Goal: Task Accomplishment & Management: Use online tool/utility

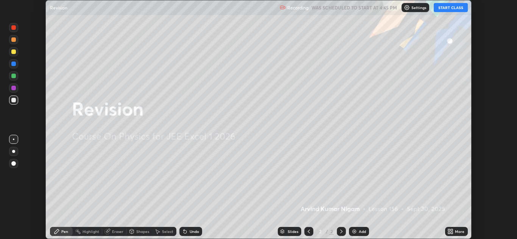
scroll to position [239, 517]
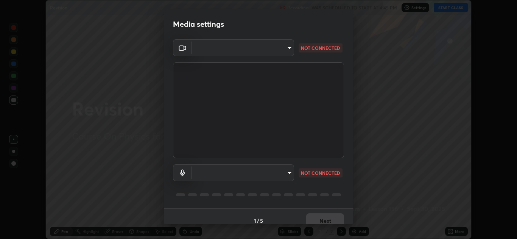
type input "1e49b53be58bf3658c32ba4c8e2538d2601885ca91182b01ba969948c87b8f29"
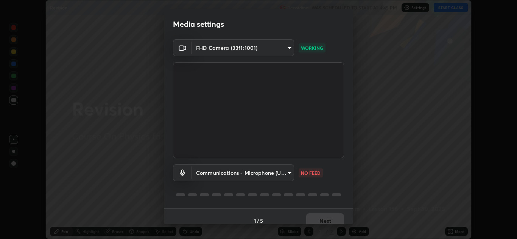
click at [269, 171] on body "Erase all Revision Recording WAS SCHEDULED TO START AT 4:45 PM Settings START C…" at bounding box center [258, 119] width 517 height 239
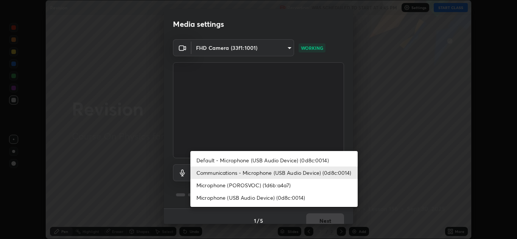
click at [252, 186] on li "Microphone (POROSVOC) (1d6b:a4a7)" at bounding box center [273, 185] width 167 height 12
type input "81ae6d9ab26af5e407f99930c9f271afa159ba216d4bee2e050990c932210555"
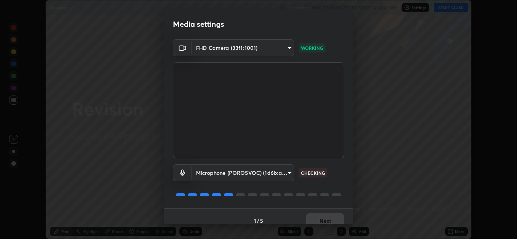
scroll to position [9, 0]
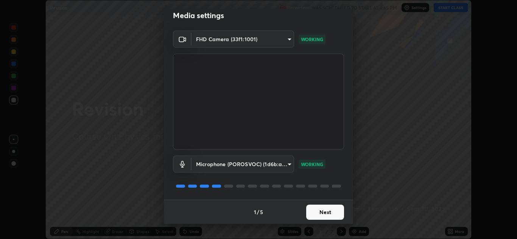
click at [313, 214] on button "Next" at bounding box center [325, 212] width 38 height 15
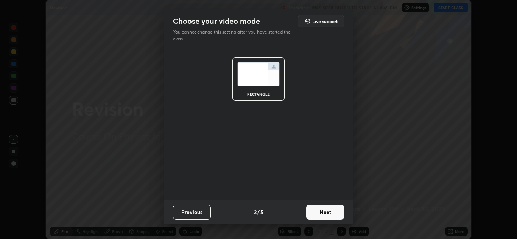
scroll to position [0, 0]
click at [317, 215] on button "Next" at bounding box center [325, 212] width 38 height 15
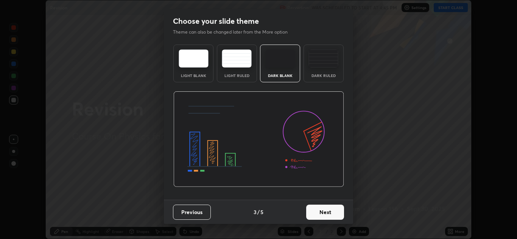
click at [317, 216] on button "Next" at bounding box center [325, 212] width 38 height 15
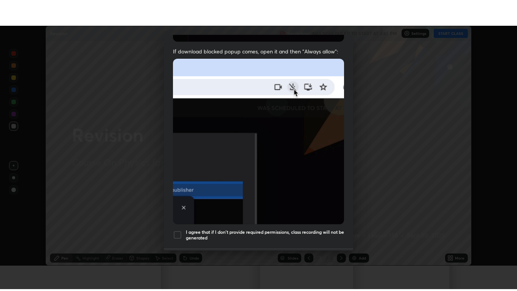
scroll to position [163, 0]
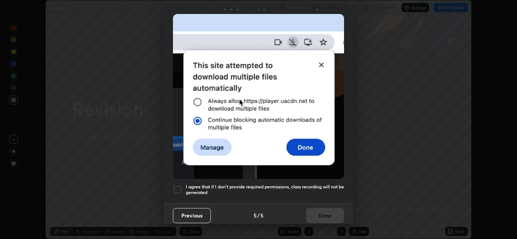
click at [176, 190] on div at bounding box center [177, 189] width 9 height 9
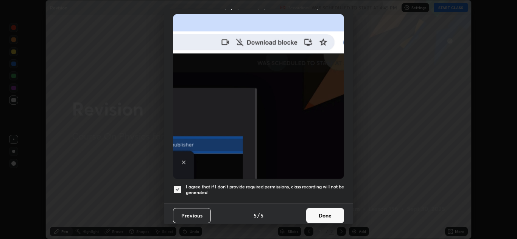
click at [319, 216] on button "Done" at bounding box center [325, 215] width 38 height 15
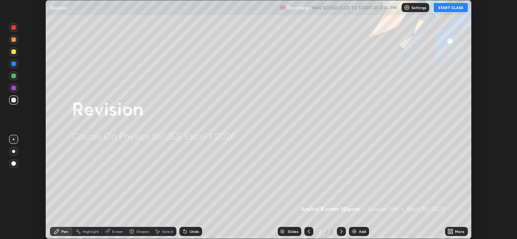
click at [447, 11] on button "START CLASS" at bounding box center [450, 7] width 34 height 9
click at [449, 230] on icon at bounding box center [449, 231] width 2 height 2
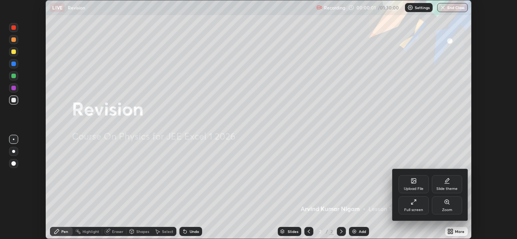
click at [426, 211] on div "Full screen" at bounding box center [413, 206] width 30 height 18
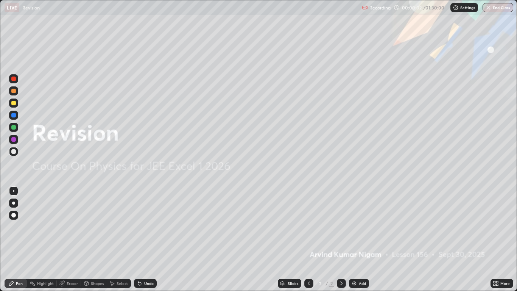
scroll to position [291, 517]
click at [359, 239] on div "Add" at bounding box center [362, 283] width 7 height 4
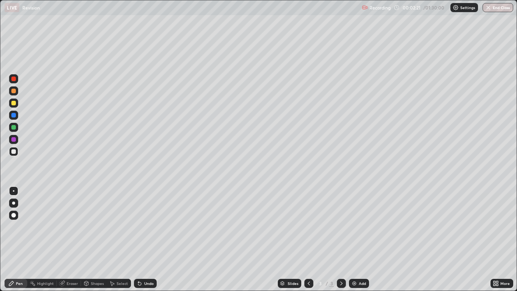
click at [96, 239] on div "Shapes" at bounding box center [97, 283] width 13 height 4
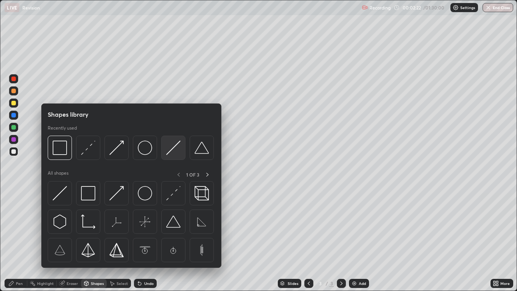
click at [166, 154] on img at bounding box center [173, 147] width 14 height 14
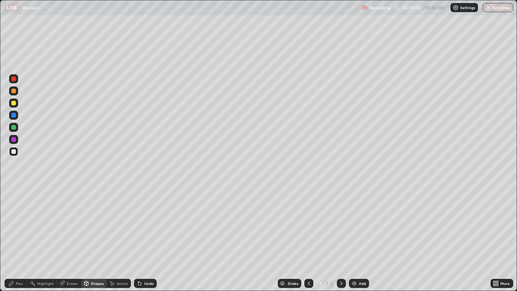
click at [18, 239] on div "Pen" at bounding box center [19, 283] width 7 height 4
click at [14, 115] on div at bounding box center [13, 115] width 5 height 5
click at [17, 104] on div at bounding box center [13, 102] width 9 height 9
click at [93, 239] on div "Shapes" at bounding box center [94, 282] width 26 height 9
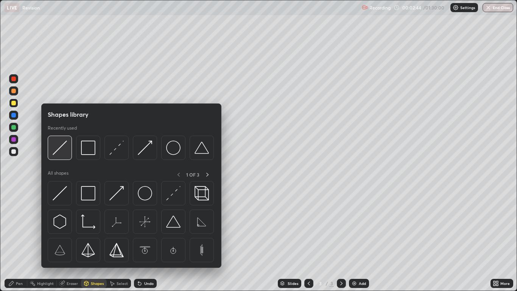
click at [55, 151] on img at bounding box center [60, 147] width 14 height 14
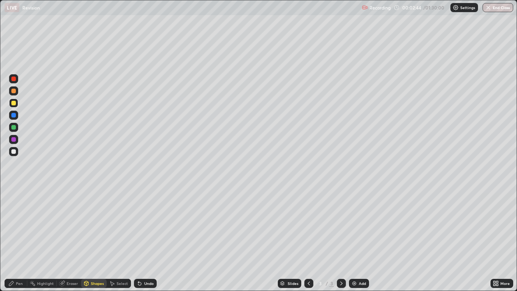
click at [14, 116] on div at bounding box center [13, 115] width 5 height 5
click at [22, 239] on div "Pen" at bounding box center [16, 282] width 23 height 9
click at [13, 102] on div at bounding box center [13, 103] width 5 height 5
click at [13, 117] on div at bounding box center [13, 115] width 5 height 5
click at [95, 239] on div "Shapes" at bounding box center [97, 283] width 13 height 4
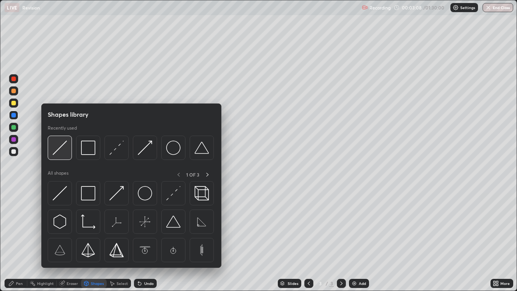
click at [58, 150] on img at bounding box center [60, 147] width 14 height 14
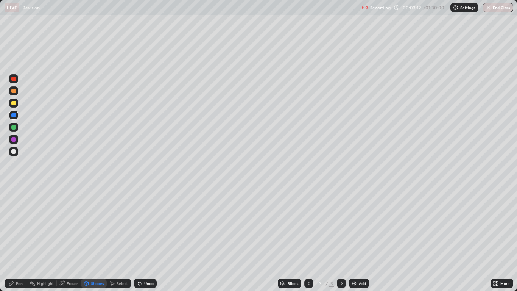
click at [139, 239] on icon at bounding box center [139, 283] width 3 height 3
click at [21, 239] on div "Pen" at bounding box center [16, 282] width 23 height 9
click at [12, 92] on div at bounding box center [13, 91] width 5 height 5
click at [13, 152] on div at bounding box center [13, 151] width 5 height 5
click at [148, 239] on div "Undo" at bounding box center [148, 283] width 9 height 4
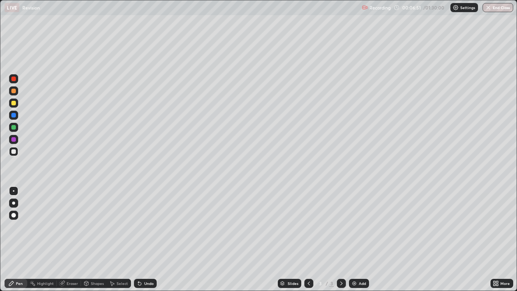
click at [356, 239] on img at bounding box center [354, 283] width 6 height 6
click at [97, 239] on div "Shapes" at bounding box center [97, 283] width 13 height 4
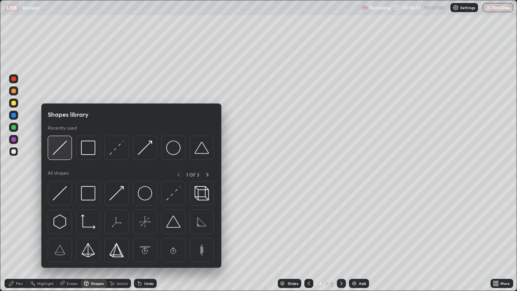
click at [62, 151] on img at bounding box center [60, 147] width 14 height 14
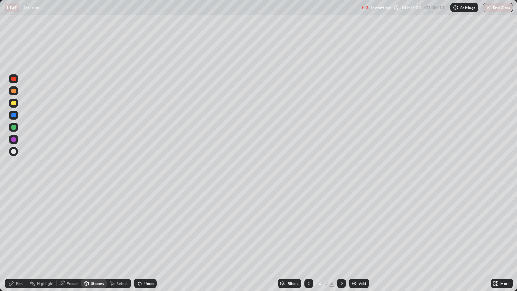
click at [92, 239] on div "Shapes" at bounding box center [97, 283] width 13 height 4
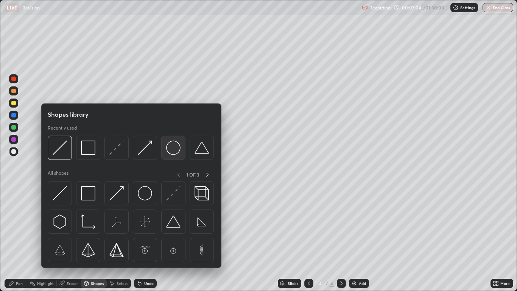
click at [172, 152] on img at bounding box center [173, 147] width 14 height 14
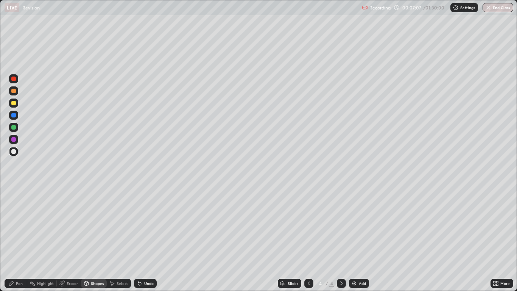
click at [94, 239] on div "Shapes" at bounding box center [97, 283] width 13 height 4
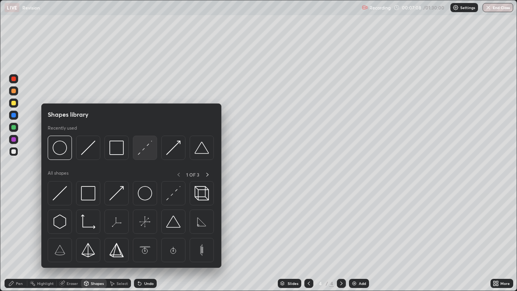
click at [137, 153] on div at bounding box center [145, 147] width 24 height 24
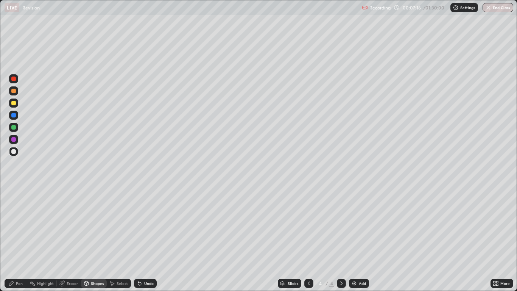
click at [87, 239] on icon at bounding box center [86, 283] width 4 height 5
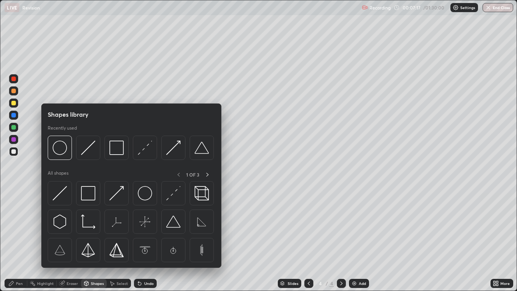
click at [14, 103] on div at bounding box center [13, 103] width 5 height 5
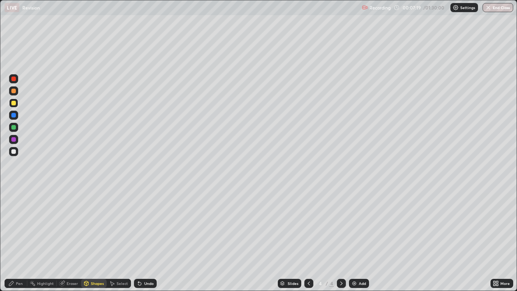
click at [20, 239] on div "Pen" at bounding box center [19, 283] width 7 height 4
click at [92, 239] on div "Shapes" at bounding box center [97, 283] width 13 height 4
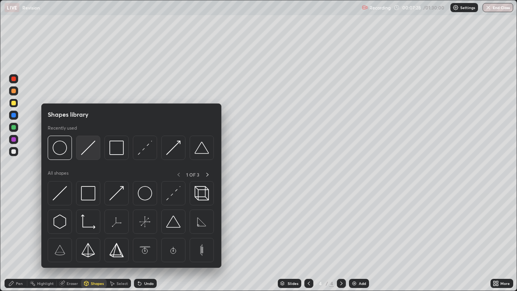
click at [87, 150] on img at bounding box center [88, 147] width 14 height 14
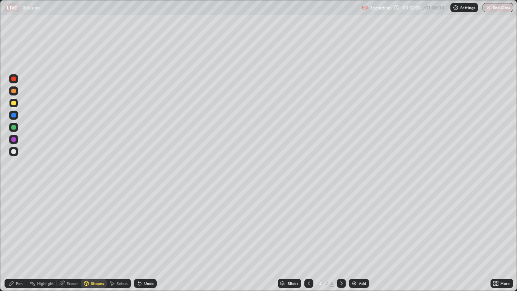
click at [17, 117] on div at bounding box center [13, 114] width 9 height 9
click at [93, 239] on div "Shapes" at bounding box center [97, 283] width 13 height 4
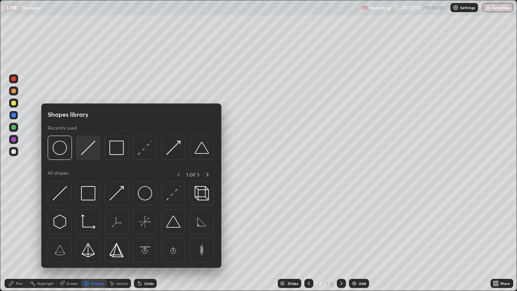
click at [85, 154] on img at bounding box center [88, 147] width 14 height 14
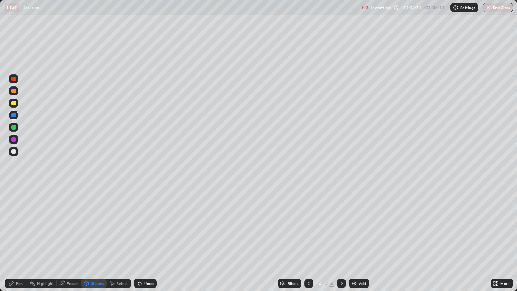
click at [148, 239] on div "Undo" at bounding box center [148, 283] width 9 height 4
click at [140, 239] on icon at bounding box center [140, 283] width 6 height 6
click at [146, 239] on div "Undo" at bounding box center [148, 283] width 9 height 4
click at [19, 239] on div "Pen" at bounding box center [16, 282] width 23 height 9
click at [15, 103] on div at bounding box center [13, 103] width 5 height 5
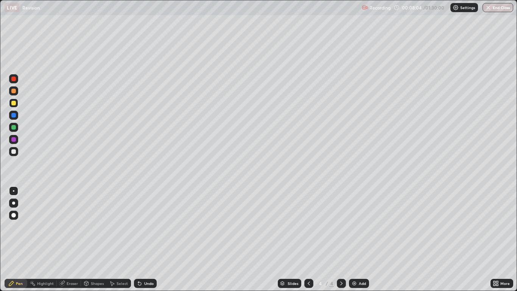
click at [146, 239] on div "Undo" at bounding box center [148, 283] width 9 height 4
click at [356, 239] on img at bounding box center [354, 283] width 6 height 6
click at [95, 239] on div "Shapes" at bounding box center [97, 283] width 13 height 4
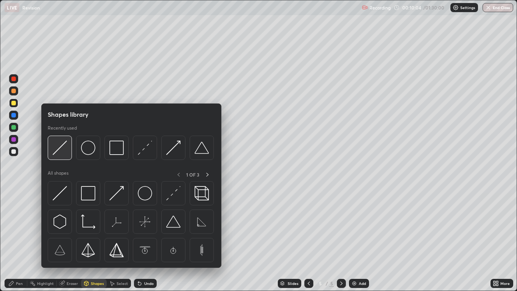
click at [59, 152] on img at bounding box center [60, 147] width 14 height 14
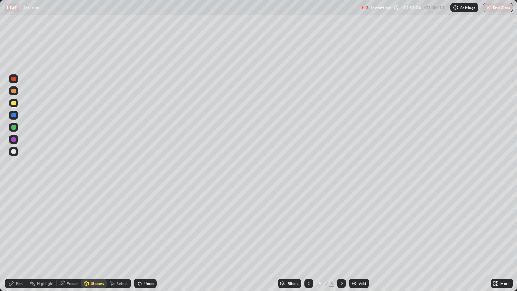
click at [18, 152] on div at bounding box center [13, 151] width 9 height 9
click at [25, 239] on div "Pen" at bounding box center [16, 282] width 23 height 9
click at [15, 104] on div at bounding box center [13, 103] width 5 height 5
click at [307, 239] on icon at bounding box center [309, 283] width 6 height 6
click at [339, 239] on div at bounding box center [341, 282] width 9 height 9
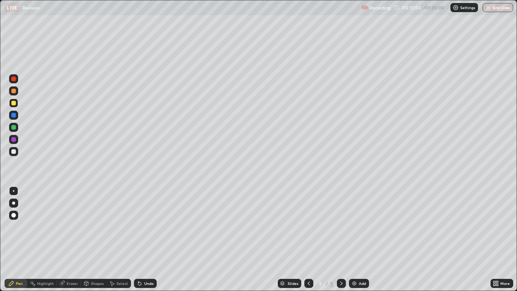
click at [358, 239] on div "Add" at bounding box center [359, 282] width 20 height 9
click at [15, 153] on div at bounding box center [13, 151] width 5 height 5
click at [94, 239] on div "Shapes" at bounding box center [94, 282] width 26 height 9
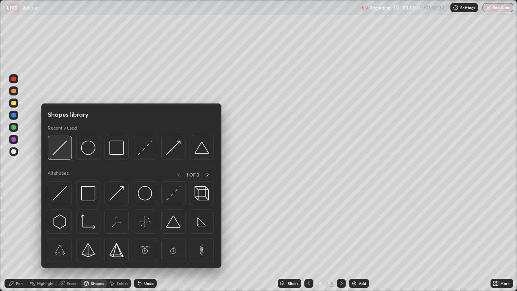
click at [55, 154] on img at bounding box center [60, 147] width 14 height 14
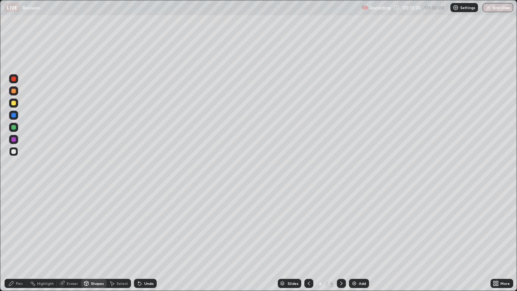
click at [19, 239] on div "Pen" at bounding box center [19, 283] width 7 height 4
click at [17, 104] on div at bounding box center [13, 102] width 9 height 9
click at [119, 239] on div "Select" at bounding box center [122, 283] width 11 height 4
click at [90, 239] on div "Shapes" at bounding box center [94, 282] width 26 height 9
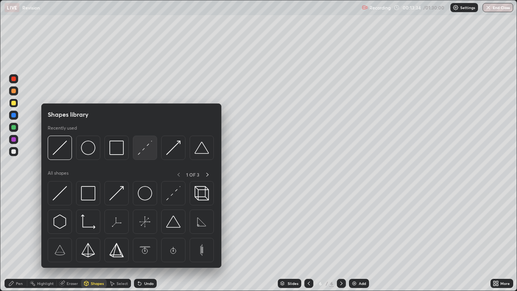
click at [143, 153] on img at bounding box center [145, 147] width 14 height 14
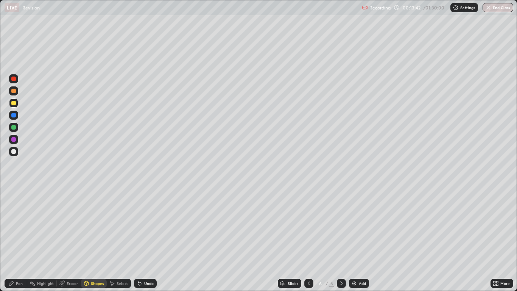
click at [21, 239] on div "Pen" at bounding box center [19, 283] width 7 height 4
click at [90, 239] on div "Shapes" at bounding box center [94, 282] width 26 height 9
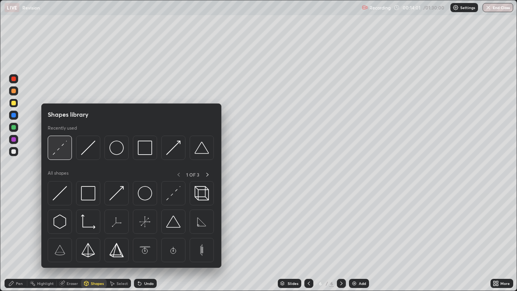
click at [59, 148] on img at bounding box center [60, 147] width 14 height 14
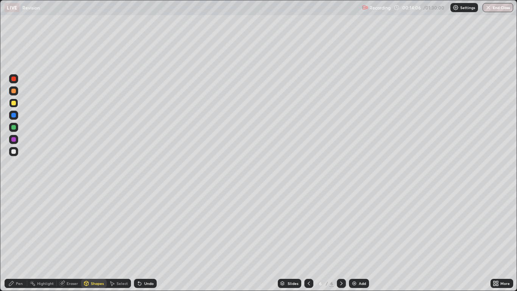
click at [20, 239] on div "Pen" at bounding box center [19, 283] width 7 height 4
click at [14, 152] on div at bounding box center [13, 151] width 5 height 5
click at [149, 239] on div "Undo" at bounding box center [148, 283] width 9 height 4
click at [356, 239] on img at bounding box center [354, 283] width 6 height 6
click at [14, 151] on div at bounding box center [13, 151] width 5 height 5
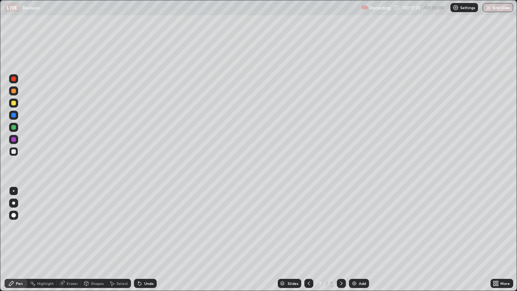
click at [12, 214] on div at bounding box center [13, 215] width 5 height 5
click at [15, 104] on div at bounding box center [13, 103] width 5 height 5
click at [14, 191] on div at bounding box center [14, 191] width 2 height 2
click at [15, 129] on div at bounding box center [13, 127] width 5 height 5
click at [308, 239] on icon at bounding box center [309, 283] width 6 height 6
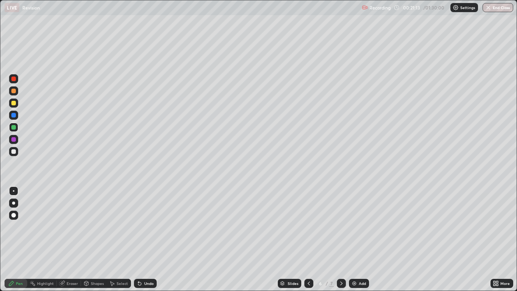
click at [341, 239] on icon at bounding box center [341, 283] width 6 height 6
click at [356, 239] on img at bounding box center [354, 283] width 6 height 6
click at [15, 150] on div at bounding box center [13, 151] width 5 height 5
click at [14, 127] on div at bounding box center [13, 127] width 5 height 5
click at [355, 239] on div "Add" at bounding box center [359, 282] width 20 height 9
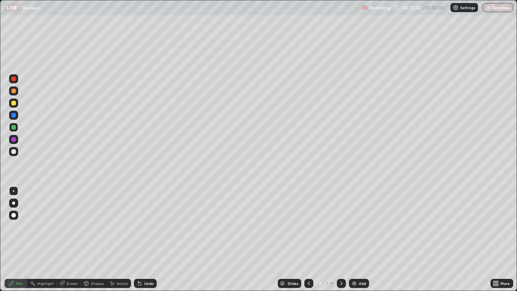
click at [92, 239] on div "Shapes" at bounding box center [97, 283] width 13 height 4
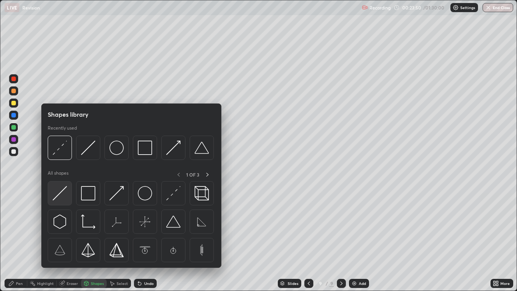
click at [59, 198] on img at bounding box center [60, 193] width 14 height 14
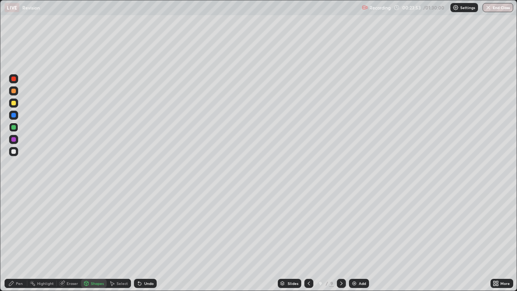
click at [92, 239] on div "Shapes" at bounding box center [97, 283] width 13 height 4
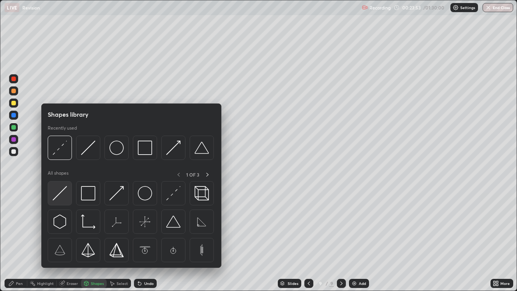
click at [61, 194] on img at bounding box center [60, 193] width 14 height 14
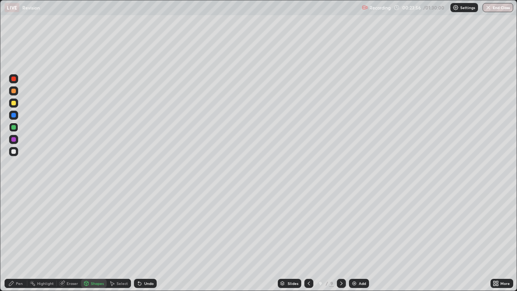
click at [100, 239] on div "Shapes" at bounding box center [97, 283] width 13 height 4
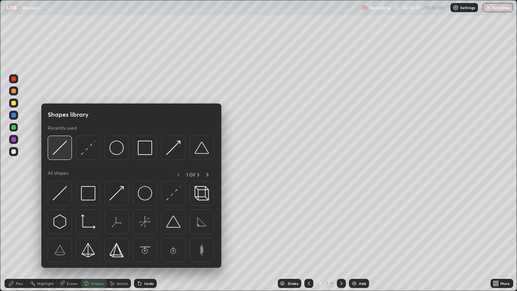
click at [61, 153] on img at bounding box center [60, 147] width 14 height 14
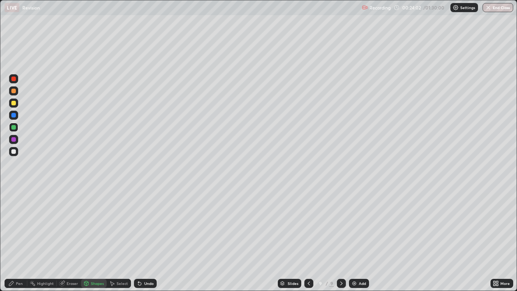
click at [144, 239] on div "Undo" at bounding box center [145, 282] width 23 height 9
click at [93, 239] on div "Shapes" at bounding box center [97, 283] width 13 height 4
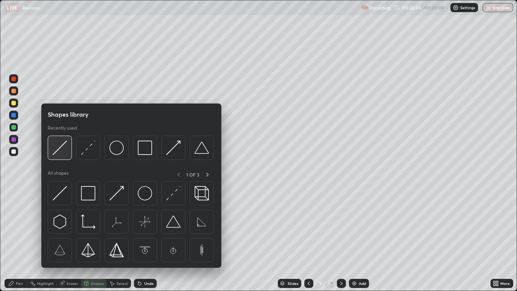
click at [61, 151] on img at bounding box center [60, 147] width 14 height 14
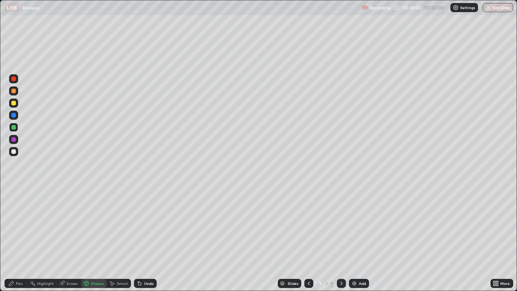
click at [13, 152] on div at bounding box center [13, 151] width 5 height 5
click at [16, 103] on div at bounding box center [13, 103] width 5 height 5
click at [19, 239] on div "Pen" at bounding box center [19, 283] width 7 height 4
click at [18, 152] on div at bounding box center [13, 151] width 9 height 9
click at [138, 239] on icon at bounding box center [139, 283] width 3 height 3
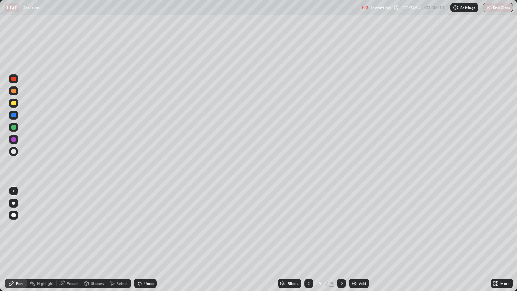
click at [142, 239] on div "Undo" at bounding box center [145, 282] width 23 height 9
click at [139, 239] on icon at bounding box center [139, 283] width 3 height 3
click at [15, 115] on div at bounding box center [13, 115] width 5 height 5
click at [146, 239] on div "Undo" at bounding box center [148, 283] width 9 height 4
click at [144, 239] on div "Undo" at bounding box center [148, 283] width 9 height 4
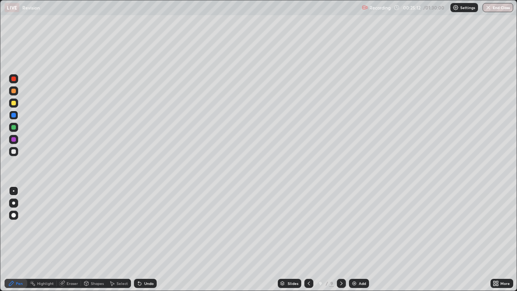
click at [144, 239] on div "Undo" at bounding box center [148, 283] width 9 height 4
click at [120, 239] on div "Select" at bounding box center [122, 283] width 11 height 4
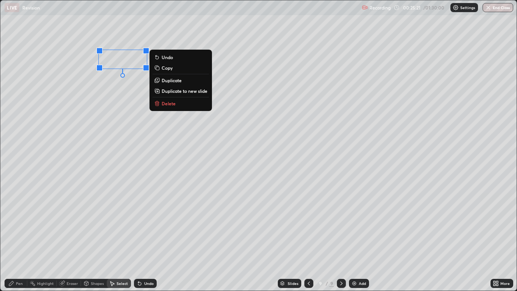
click at [17, 239] on div "Pen" at bounding box center [19, 283] width 7 height 4
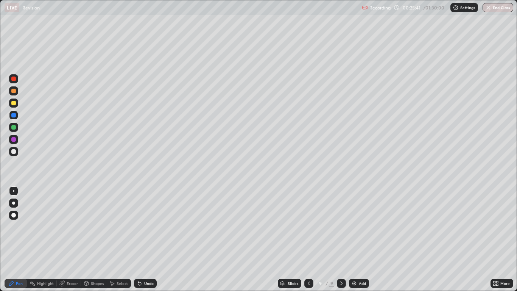
click at [68, 239] on div "Eraser" at bounding box center [72, 283] width 11 height 4
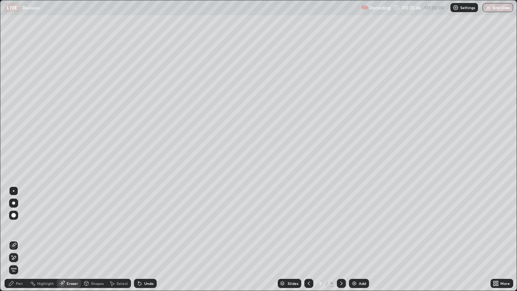
click at [19, 239] on div "Pen" at bounding box center [16, 282] width 23 height 9
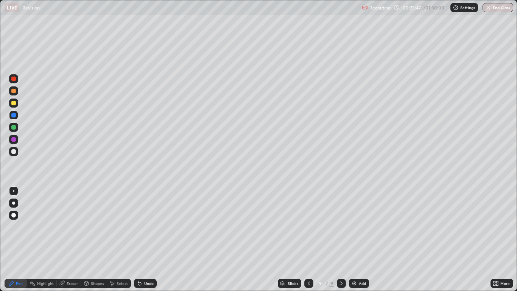
click at [15, 152] on div at bounding box center [13, 151] width 5 height 5
click at [13, 114] on div at bounding box center [13, 115] width 5 height 5
click at [14, 103] on div at bounding box center [13, 103] width 5 height 5
click at [14, 127] on div at bounding box center [13, 127] width 5 height 5
click at [64, 239] on icon at bounding box center [63, 282] width 4 height 4
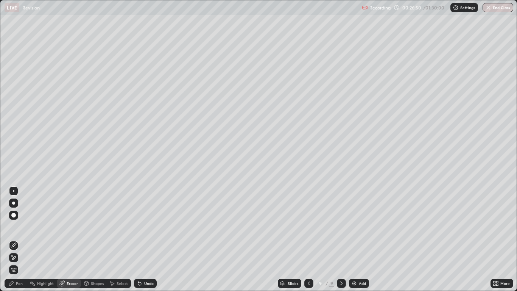
click at [19, 239] on div "Pen" at bounding box center [16, 282] width 23 height 9
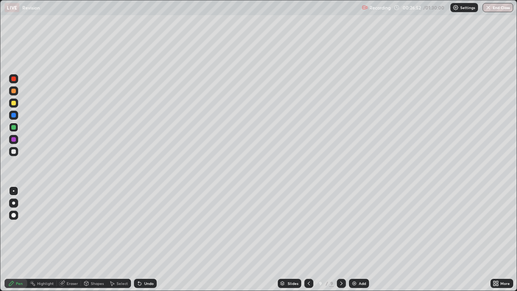
click at [16, 130] on div at bounding box center [13, 127] width 9 height 9
click at [14, 117] on div at bounding box center [13, 115] width 5 height 5
click at [14, 203] on div at bounding box center [13, 202] width 3 height 3
click at [356, 239] on img at bounding box center [354, 283] width 6 height 6
click at [151, 239] on div "Undo" at bounding box center [148, 283] width 9 height 4
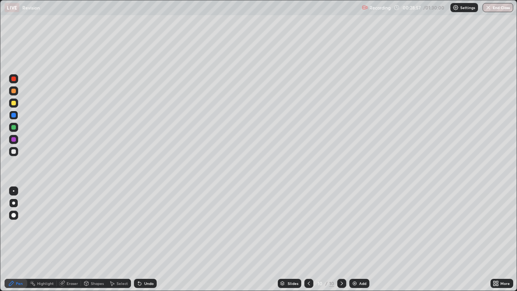
click at [146, 239] on div "Undo" at bounding box center [145, 282] width 23 height 9
click at [148, 239] on div "Undo" at bounding box center [144, 282] width 26 height 15
click at [149, 239] on div "Undo" at bounding box center [144, 282] width 26 height 15
click at [148, 239] on div "Undo" at bounding box center [144, 282] width 26 height 15
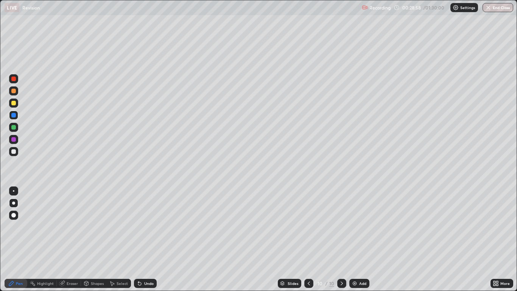
click at [148, 239] on div "Undo" at bounding box center [144, 282] width 26 height 15
click at [150, 239] on div "Undo" at bounding box center [144, 282] width 26 height 15
click at [149, 239] on div "Undo" at bounding box center [144, 282] width 26 height 15
click at [148, 239] on div "Undo" at bounding box center [148, 283] width 9 height 4
click at [147, 239] on div "Undo" at bounding box center [148, 283] width 9 height 4
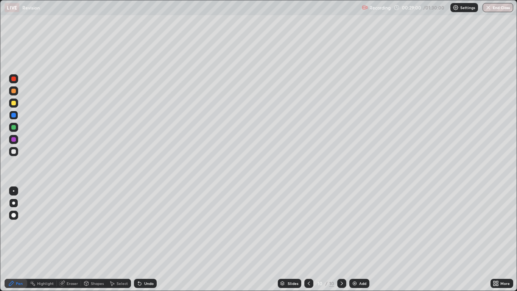
click at [146, 239] on div "Undo" at bounding box center [148, 283] width 9 height 4
click at [147, 239] on div "Undo" at bounding box center [148, 283] width 9 height 4
click at [148, 239] on div "Undo" at bounding box center [148, 283] width 9 height 4
click at [147, 239] on div "Undo" at bounding box center [148, 283] width 9 height 4
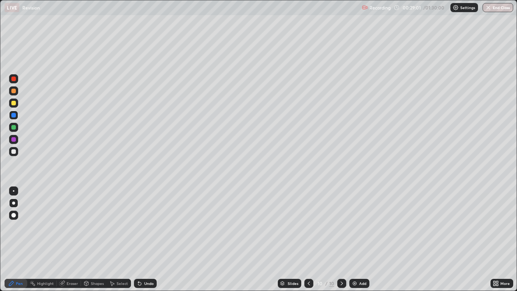
click at [146, 239] on div "Undo" at bounding box center [148, 283] width 9 height 4
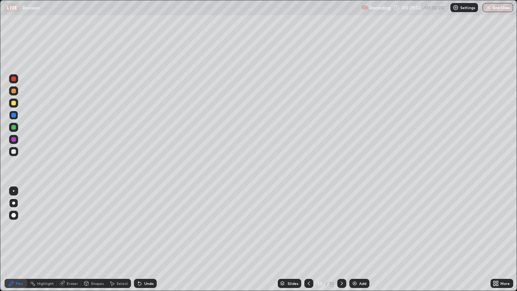
click at [146, 239] on div "Undo" at bounding box center [148, 283] width 9 height 4
click at [146, 239] on div "Undo" at bounding box center [145, 282] width 23 height 9
click at [147, 239] on div "Undo" at bounding box center [145, 282] width 23 height 9
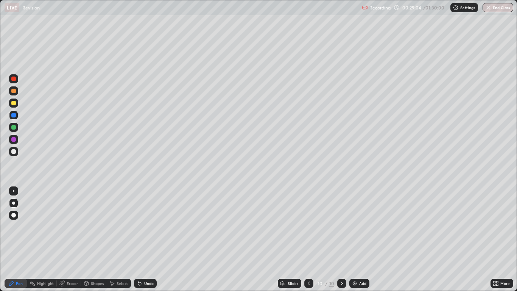
click at [149, 239] on div "Undo" at bounding box center [145, 282] width 23 height 9
click at [148, 239] on div "Undo" at bounding box center [145, 282] width 23 height 9
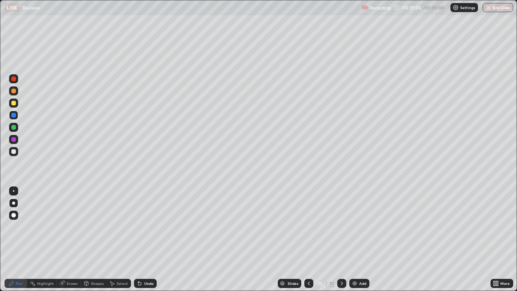
click at [148, 239] on div "Undo" at bounding box center [148, 283] width 9 height 4
click at [146, 239] on div "Undo" at bounding box center [148, 283] width 9 height 4
click at [147, 239] on div "Undo" at bounding box center [148, 283] width 9 height 4
click at [148, 239] on div "Undo" at bounding box center [148, 283] width 9 height 4
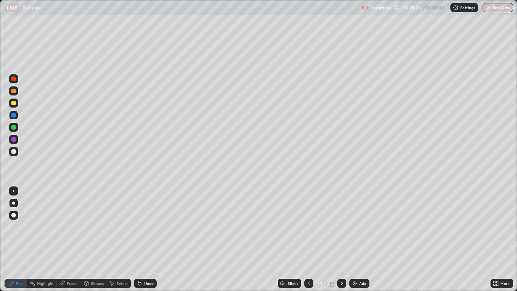
click at [149, 239] on div "Undo" at bounding box center [148, 283] width 9 height 4
click at [147, 239] on div "Undo" at bounding box center [148, 283] width 9 height 4
click at [146, 239] on div "Undo" at bounding box center [148, 283] width 9 height 4
click at [312, 239] on div at bounding box center [308, 282] width 9 height 9
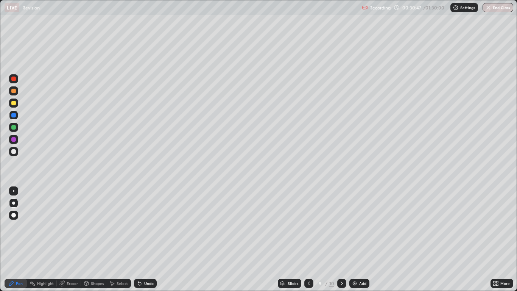
click at [67, 239] on div "Eraser" at bounding box center [72, 283] width 11 height 4
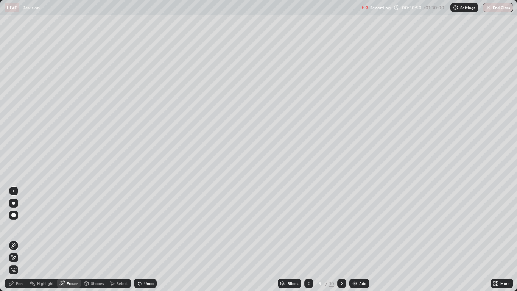
click at [68, 239] on div "Eraser" at bounding box center [72, 283] width 11 height 4
click at [17, 239] on div "Pen" at bounding box center [19, 283] width 7 height 4
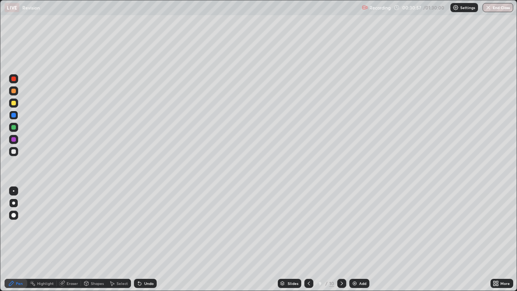
click at [64, 239] on icon at bounding box center [63, 282] width 4 height 4
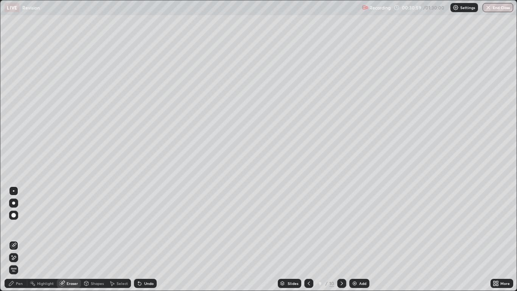
click at [18, 239] on div "Pen" at bounding box center [16, 282] width 23 height 9
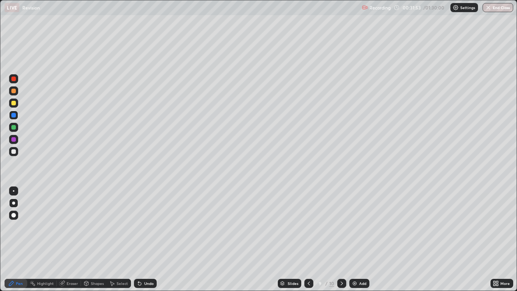
click at [15, 115] on div at bounding box center [13, 115] width 5 height 5
click at [15, 153] on div at bounding box center [13, 151] width 5 height 5
click at [143, 239] on div "Undo" at bounding box center [145, 282] width 23 height 9
click at [140, 239] on icon at bounding box center [140, 283] width 6 height 6
click at [16, 192] on div at bounding box center [13, 190] width 9 height 9
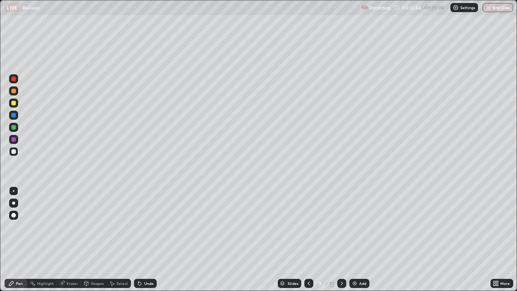
click at [145, 239] on div "Undo" at bounding box center [148, 283] width 9 height 4
click at [143, 239] on div "Undo" at bounding box center [145, 282] width 23 height 9
click at [354, 239] on img at bounding box center [354, 283] width 6 height 6
click at [14, 151] on div at bounding box center [13, 151] width 5 height 5
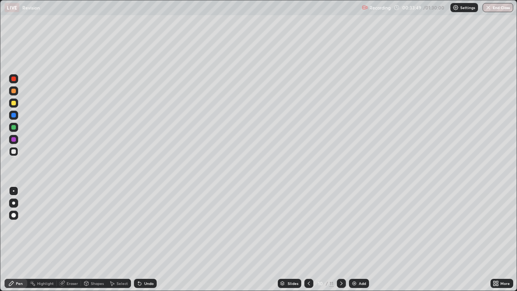
click at [310, 239] on div at bounding box center [308, 282] width 9 height 9
click at [308, 239] on icon at bounding box center [309, 283] width 6 height 6
click at [338, 239] on div at bounding box center [341, 282] width 9 height 15
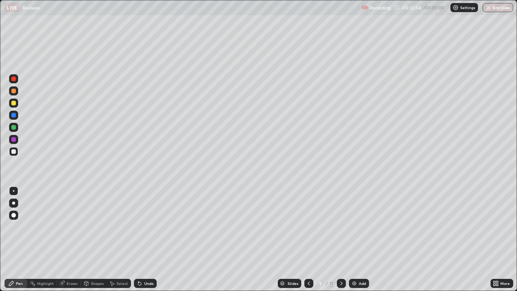
click at [339, 239] on div at bounding box center [341, 282] width 9 height 15
click at [307, 239] on div at bounding box center [308, 282] width 9 height 9
click at [14, 203] on div at bounding box center [13, 202] width 3 height 3
click at [15, 113] on div at bounding box center [13, 115] width 5 height 5
click at [144, 239] on div "Undo" at bounding box center [148, 283] width 9 height 4
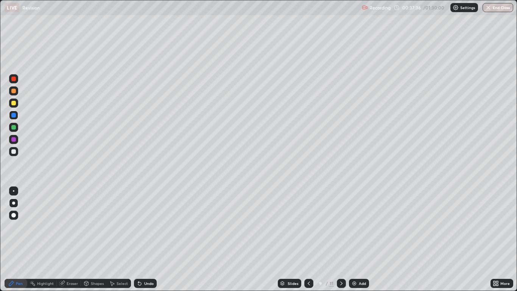
click at [339, 239] on icon at bounding box center [341, 283] width 6 height 6
click at [341, 239] on icon at bounding box center [341, 283] width 6 height 6
click at [356, 239] on div "Add" at bounding box center [359, 282] width 20 height 9
click at [13, 152] on div at bounding box center [13, 151] width 5 height 5
click at [97, 239] on div "Shapes" at bounding box center [97, 283] width 13 height 4
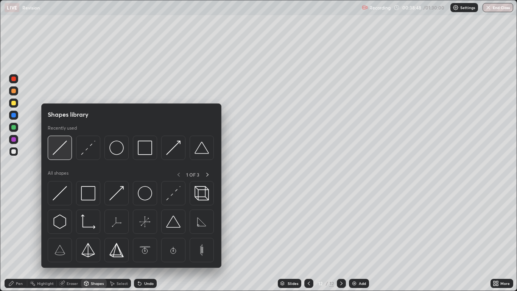
click at [62, 151] on img at bounding box center [60, 147] width 14 height 14
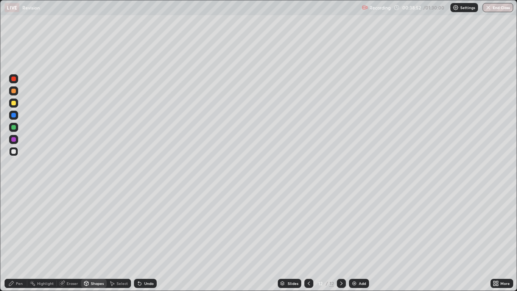
click at [140, 239] on icon at bounding box center [140, 283] width 6 height 6
click at [24, 239] on div "Pen" at bounding box center [16, 282] width 23 height 9
click at [13, 190] on div at bounding box center [14, 191] width 2 height 2
click at [96, 239] on div "Shapes" at bounding box center [97, 283] width 13 height 4
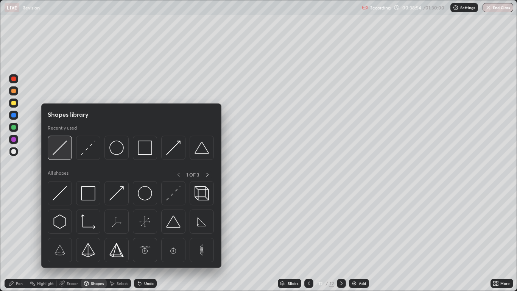
click at [57, 152] on img at bounding box center [60, 147] width 14 height 14
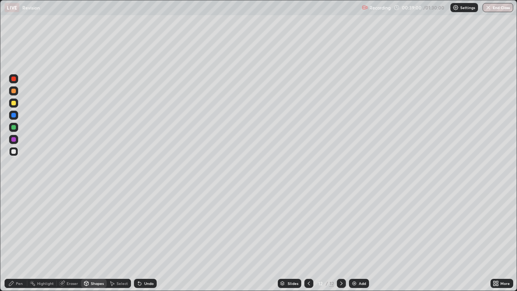
click at [19, 239] on div "Pen" at bounding box center [19, 283] width 7 height 4
click at [139, 239] on icon at bounding box center [139, 283] width 3 height 3
click at [12, 104] on div at bounding box center [13, 103] width 5 height 5
click at [144, 239] on div "Undo" at bounding box center [145, 282] width 23 height 9
click at [308, 239] on icon at bounding box center [309, 283] width 6 height 6
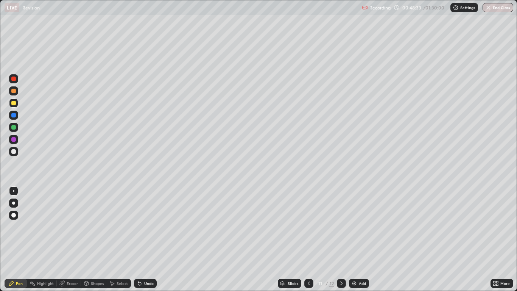
click at [354, 239] on img at bounding box center [354, 283] width 6 height 6
click at [93, 239] on div "Shapes" at bounding box center [97, 283] width 13 height 4
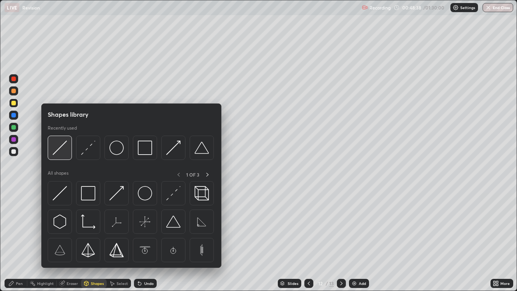
click at [57, 153] on img at bounding box center [60, 147] width 14 height 14
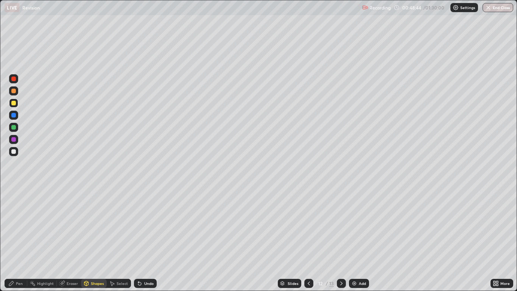
click at [92, 239] on div "Shapes" at bounding box center [97, 283] width 13 height 4
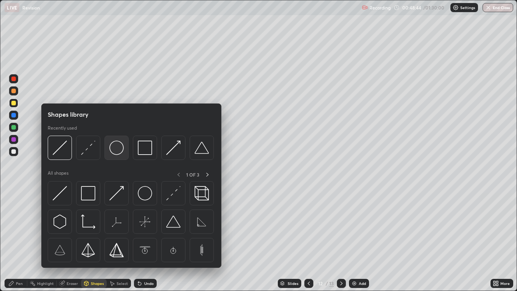
click at [117, 151] on img at bounding box center [116, 147] width 14 height 14
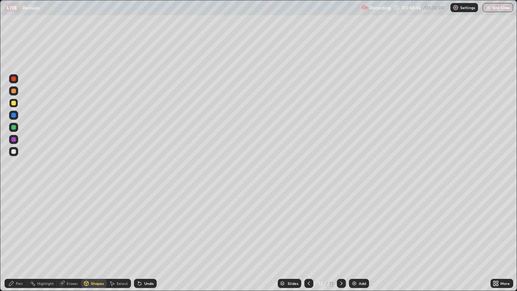
click at [14, 148] on div at bounding box center [13, 151] width 9 height 9
click at [93, 239] on div "Shapes" at bounding box center [94, 282] width 26 height 9
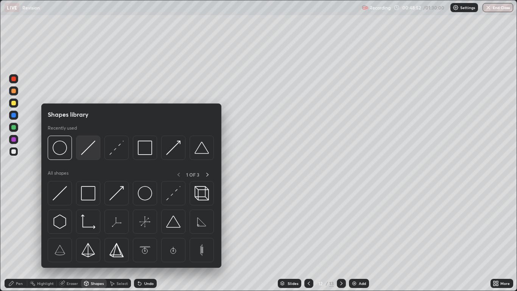
click at [85, 152] on img at bounding box center [88, 147] width 14 height 14
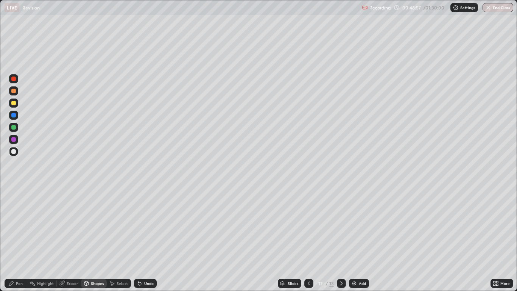
click at [18, 239] on div "Pen" at bounding box center [16, 282] width 23 height 9
click at [149, 239] on div "Undo" at bounding box center [145, 282] width 23 height 9
click at [142, 239] on div "Undo" at bounding box center [145, 282] width 23 height 9
click at [140, 239] on icon at bounding box center [140, 283] width 6 height 6
click at [146, 239] on div "Undo" at bounding box center [148, 283] width 9 height 4
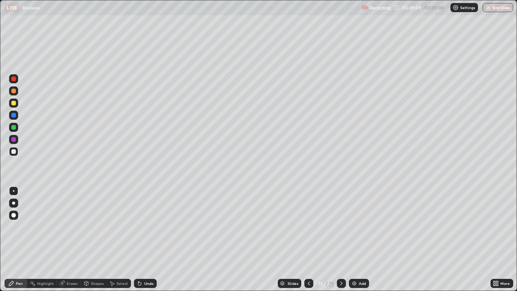
click at [148, 239] on div "Undo" at bounding box center [145, 282] width 23 height 9
click at [143, 239] on div "Undo" at bounding box center [145, 282] width 23 height 9
click at [13, 200] on div at bounding box center [13, 202] width 9 height 9
click at [14, 150] on div at bounding box center [13, 151] width 5 height 5
click at [14, 191] on div at bounding box center [14, 191] width 2 height 2
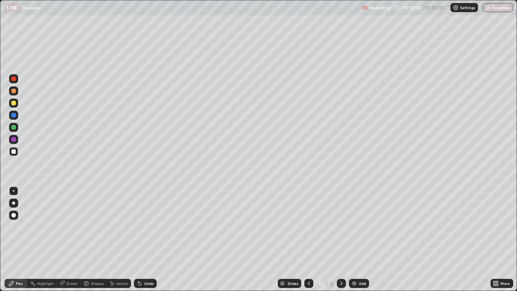
click at [66, 239] on div "Eraser" at bounding box center [69, 282] width 24 height 9
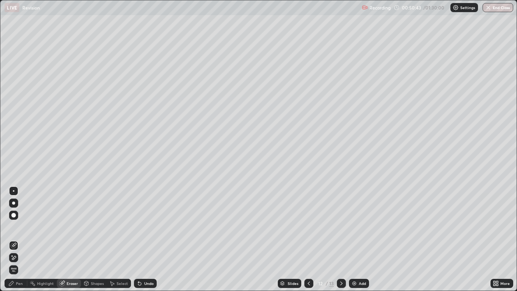
click at [19, 239] on div "Pen" at bounding box center [19, 283] width 7 height 4
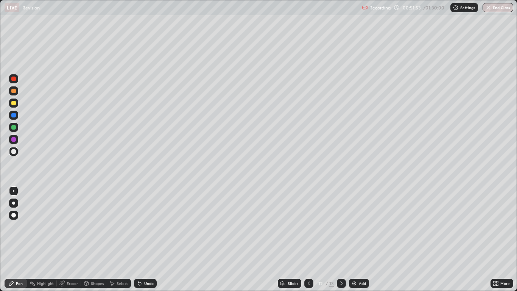
click at [339, 239] on div at bounding box center [341, 282] width 9 height 9
click at [14, 102] on div at bounding box center [13, 103] width 5 height 5
click at [309, 239] on icon at bounding box center [309, 283] width 6 height 6
click at [305, 239] on div at bounding box center [308, 282] width 9 height 15
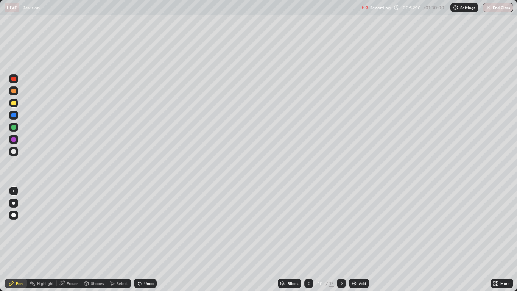
click at [308, 239] on div at bounding box center [308, 282] width 9 height 15
click at [341, 239] on icon at bounding box center [341, 283] width 6 height 6
click at [340, 239] on icon at bounding box center [341, 283] width 6 height 6
click at [341, 239] on div at bounding box center [341, 282] width 9 height 9
click at [341, 239] on icon at bounding box center [341, 283] width 6 height 6
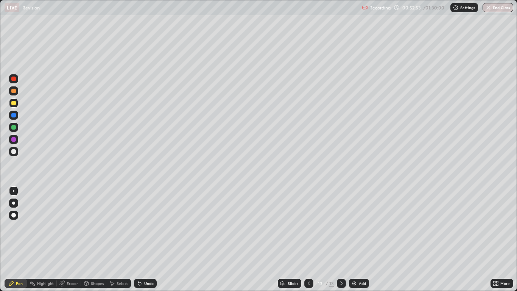
click at [359, 239] on div "Add" at bounding box center [362, 283] width 7 height 4
click at [147, 239] on div "Undo" at bounding box center [145, 282] width 23 height 9
click at [308, 239] on icon at bounding box center [309, 283] width 6 height 6
click at [339, 239] on div at bounding box center [341, 282] width 9 height 9
click at [308, 239] on icon at bounding box center [309, 283] width 6 height 6
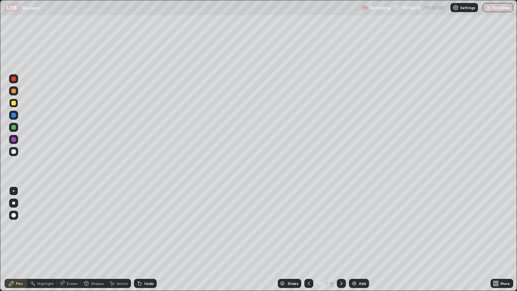
click at [16, 129] on div at bounding box center [13, 127] width 9 height 9
click at [95, 239] on div "Shapes" at bounding box center [97, 283] width 13 height 4
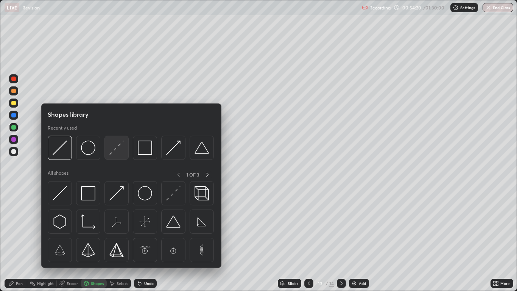
click at [109, 153] on img at bounding box center [116, 147] width 14 height 14
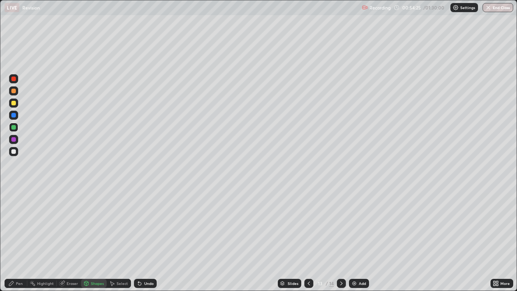
click at [20, 239] on div "Pen" at bounding box center [19, 283] width 7 height 4
click at [146, 239] on div "Undo" at bounding box center [148, 283] width 9 height 4
click at [145, 239] on div "Undo" at bounding box center [145, 282] width 23 height 9
click at [15, 115] on div at bounding box center [13, 115] width 5 height 5
click at [89, 239] on div "Shapes" at bounding box center [94, 282] width 26 height 9
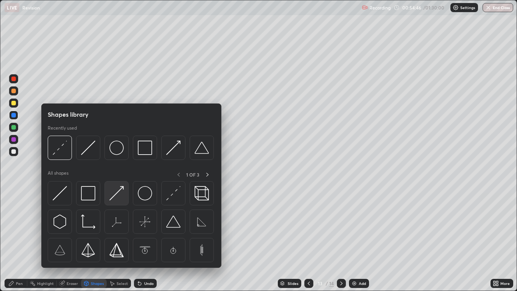
click at [112, 197] on img at bounding box center [116, 193] width 14 height 14
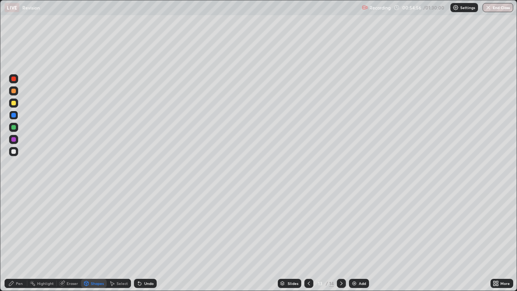
click at [20, 239] on div "Pen" at bounding box center [19, 283] width 7 height 4
click at [14, 202] on div at bounding box center [13, 202] width 3 height 3
click at [13, 187] on div at bounding box center [13, 190] width 9 height 9
click at [308, 239] on icon at bounding box center [309, 283] width 6 height 6
click at [341, 239] on div at bounding box center [341, 282] width 9 height 9
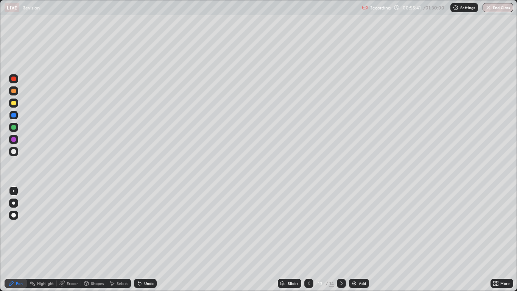
click at [337, 239] on div at bounding box center [341, 282] width 9 height 9
click at [306, 239] on icon at bounding box center [309, 283] width 6 height 6
click at [13, 150] on div at bounding box center [13, 151] width 5 height 5
click at [307, 239] on div at bounding box center [308, 282] width 9 height 9
click at [340, 239] on div at bounding box center [341, 282] width 9 height 9
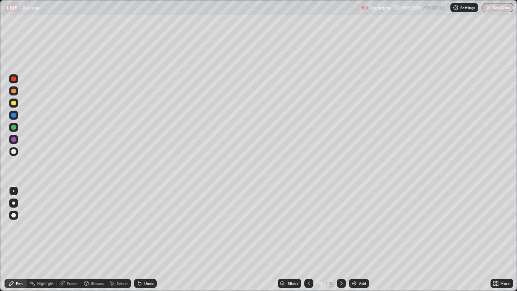
click at [309, 239] on icon at bounding box center [309, 283] width 6 height 6
click at [340, 239] on div at bounding box center [341, 282] width 9 height 9
click at [304, 239] on div at bounding box center [308, 282] width 9 height 9
click at [342, 239] on icon at bounding box center [341, 283] width 6 height 6
click at [341, 239] on icon at bounding box center [341, 283] width 6 height 6
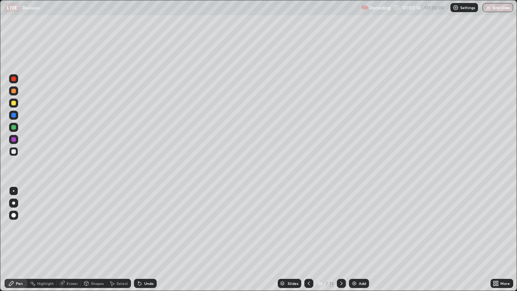
click at [354, 239] on img at bounding box center [354, 283] width 6 height 6
click at [92, 239] on div "Shapes" at bounding box center [94, 282] width 26 height 9
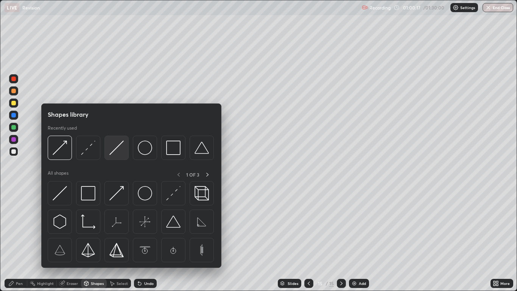
click at [110, 155] on div at bounding box center [116, 147] width 24 height 24
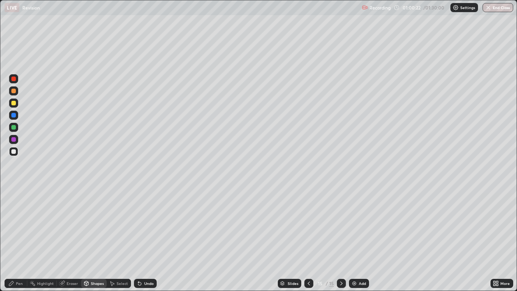
click at [19, 239] on div "Pen" at bounding box center [19, 283] width 7 height 4
click at [91, 239] on div "Shapes" at bounding box center [97, 283] width 13 height 4
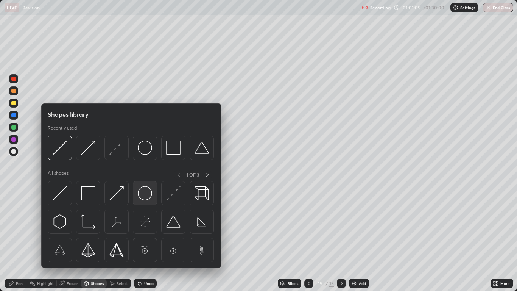
click at [140, 193] on img at bounding box center [145, 193] width 14 height 14
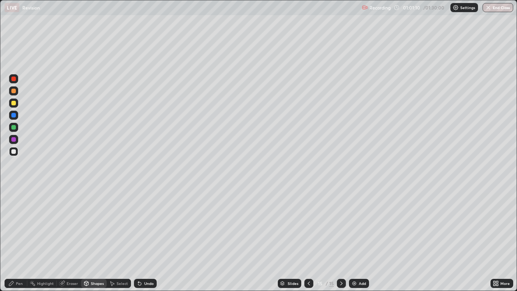
click at [20, 239] on div "Pen" at bounding box center [19, 283] width 7 height 4
click at [140, 239] on icon at bounding box center [140, 283] width 6 height 6
click at [15, 117] on div at bounding box center [13, 115] width 5 height 5
click at [91, 239] on div "Shapes" at bounding box center [97, 283] width 13 height 4
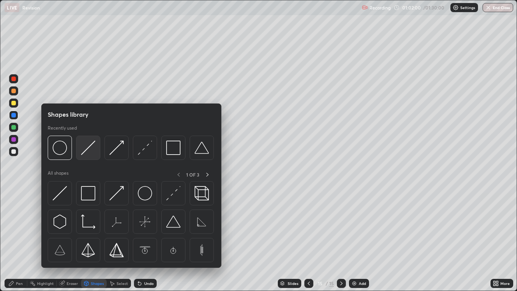
click at [82, 150] on img at bounding box center [88, 147] width 14 height 14
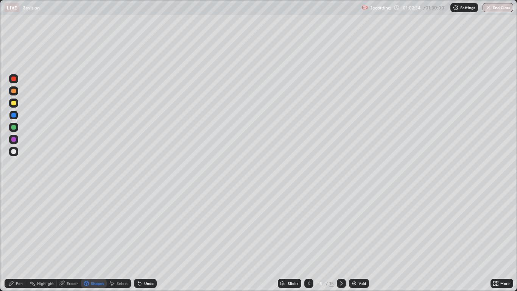
click at [354, 239] on img at bounding box center [354, 283] width 6 height 6
click at [96, 239] on div "Shapes" at bounding box center [97, 283] width 13 height 4
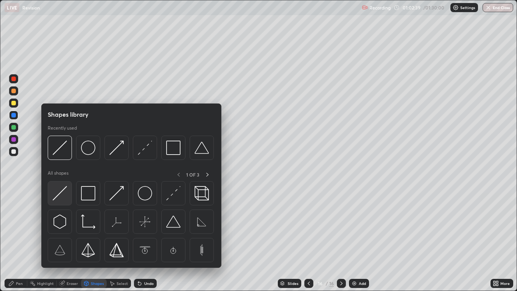
click at [57, 197] on img at bounding box center [60, 193] width 14 height 14
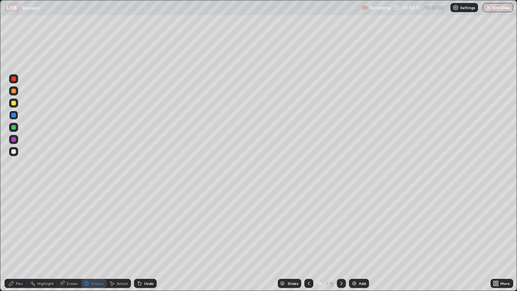
click at [308, 239] on div at bounding box center [308, 282] width 9 height 9
click at [339, 239] on div at bounding box center [341, 282] width 9 height 9
click at [91, 239] on div "Shapes" at bounding box center [94, 282] width 26 height 9
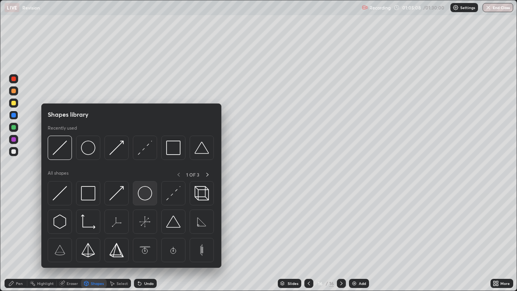
click at [143, 193] on img at bounding box center [145, 193] width 14 height 14
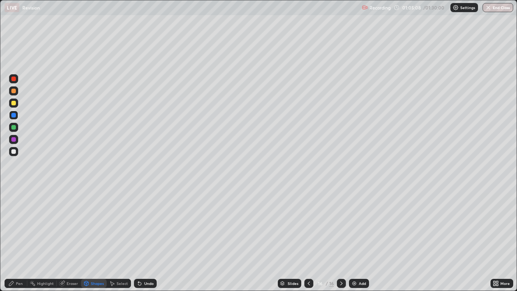
click at [20, 239] on div "Pen" at bounding box center [16, 282] width 23 height 9
click at [16, 152] on div at bounding box center [13, 151] width 9 height 9
click at [143, 239] on div "Undo" at bounding box center [145, 282] width 23 height 9
click at [97, 239] on div "Shapes" at bounding box center [97, 283] width 13 height 4
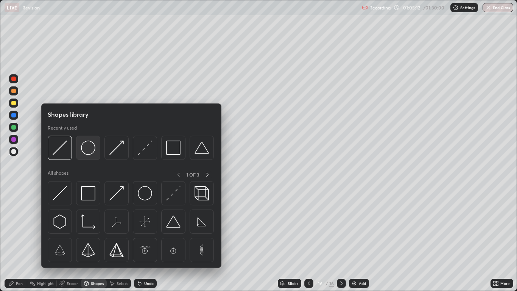
click at [88, 152] on img at bounding box center [88, 147] width 14 height 14
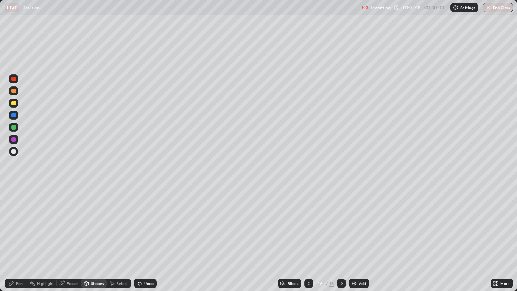
click at [92, 239] on div "Shapes" at bounding box center [97, 283] width 13 height 4
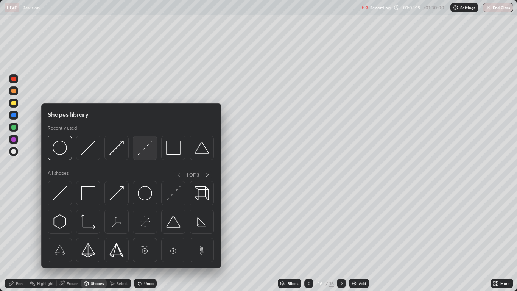
click at [138, 153] on img at bounding box center [145, 147] width 14 height 14
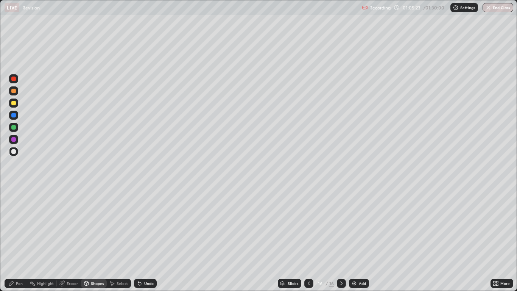
click at [25, 239] on div "Pen" at bounding box center [16, 282] width 23 height 9
click at [99, 239] on div "Shapes" at bounding box center [97, 283] width 13 height 4
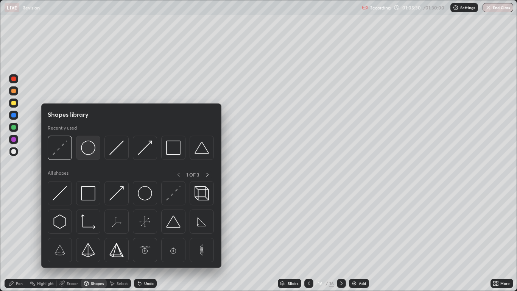
click at [86, 152] on img at bounding box center [88, 147] width 14 height 14
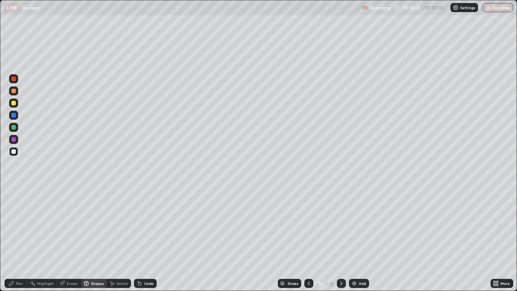
click at [18, 105] on div at bounding box center [13, 102] width 9 height 9
click at [143, 239] on div "Undo" at bounding box center [145, 282] width 23 height 9
click at [141, 239] on icon at bounding box center [140, 283] width 6 height 6
click at [147, 239] on div "Undo" at bounding box center [148, 283] width 9 height 4
click at [148, 239] on div "Undo" at bounding box center [148, 283] width 9 height 4
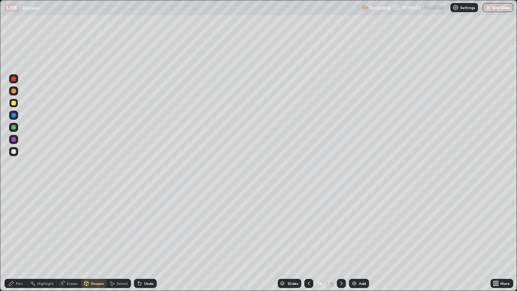
click at [16, 117] on div at bounding box center [13, 115] width 5 height 5
click at [22, 239] on div "Pen" at bounding box center [19, 283] width 7 height 4
click at [144, 239] on div "Undo" at bounding box center [148, 283] width 9 height 4
click at [142, 239] on div "Undo" at bounding box center [145, 282] width 23 height 9
click at [17, 103] on div at bounding box center [13, 102] width 9 height 9
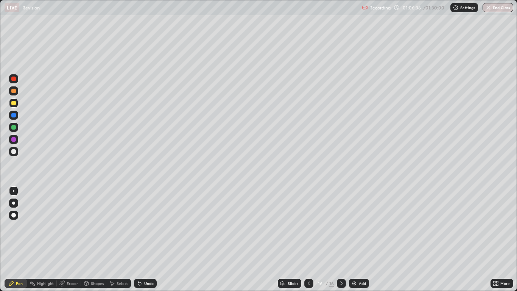
click at [91, 239] on div "Shapes" at bounding box center [94, 282] width 26 height 9
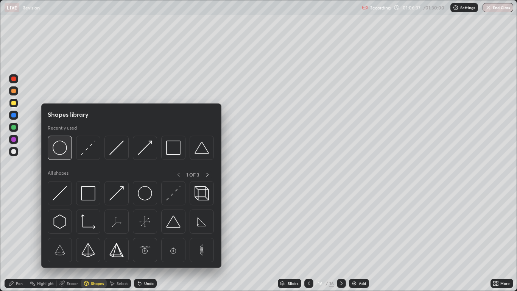
click at [59, 152] on img at bounding box center [60, 147] width 14 height 14
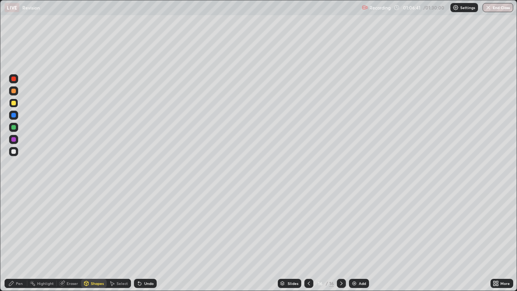
click at [14, 115] on div at bounding box center [13, 115] width 5 height 5
click at [91, 239] on div "Shapes" at bounding box center [97, 283] width 13 height 4
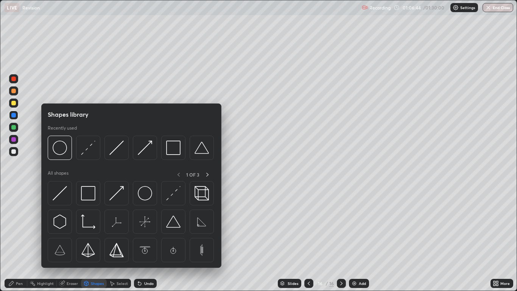
click at [17, 239] on div "Pen" at bounding box center [16, 282] width 23 height 9
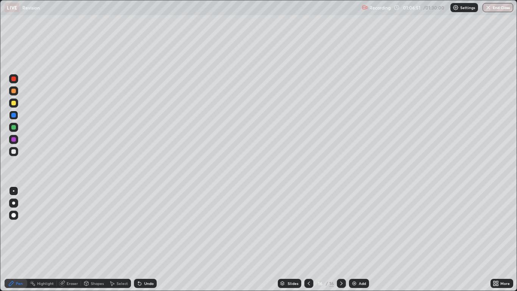
click at [93, 239] on div "Shapes" at bounding box center [97, 283] width 13 height 4
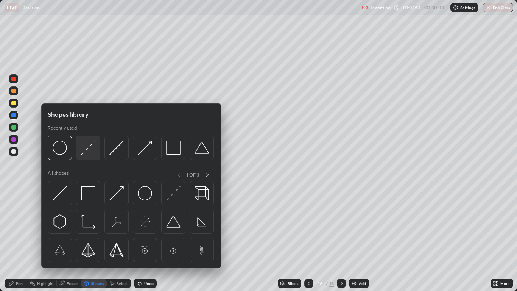
click at [81, 155] on div at bounding box center [88, 147] width 24 height 24
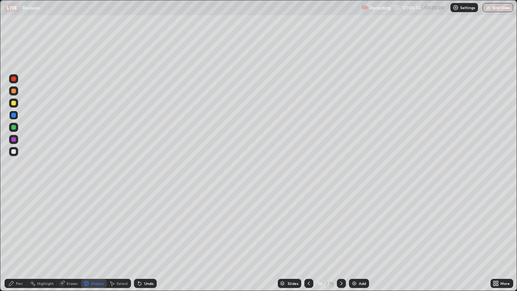
click at [144, 239] on div "Undo" at bounding box center [148, 283] width 9 height 4
click at [12, 153] on div at bounding box center [13, 151] width 5 height 5
click at [14, 239] on icon at bounding box center [11, 283] width 6 height 6
click at [14, 103] on div at bounding box center [13, 103] width 5 height 5
click at [95, 239] on div "Shapes" at bounding box center [97, 283] width 13 height 4
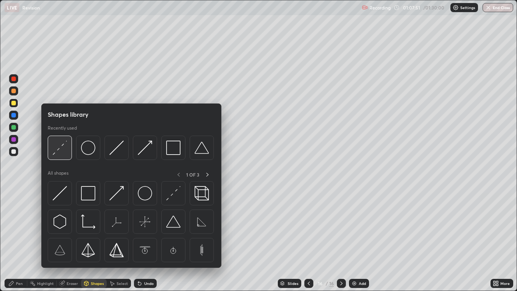
click at [56, 152] on img at bounding box center [60, 147] width 14 height 14
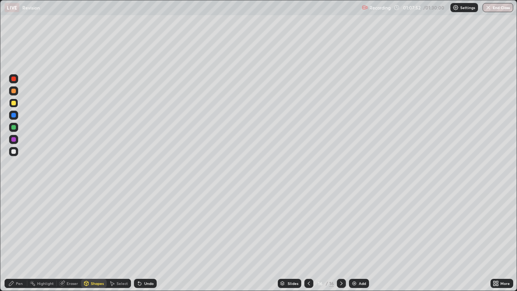
click at [14, 152] on div at bounding box center [13, 151] width 5 height 5
click at [23, 239] on div "Pen" at bounding box center [16, 282] width 23 height 9
click at [15, 116] on div at bounding box center [13, 115] width 5 height 5
click at [17, 103] on div at bounding box center [13, 102] width 9 height 9
click at [15, 117] on div at bounding box center [13, 115] width 5 height 5
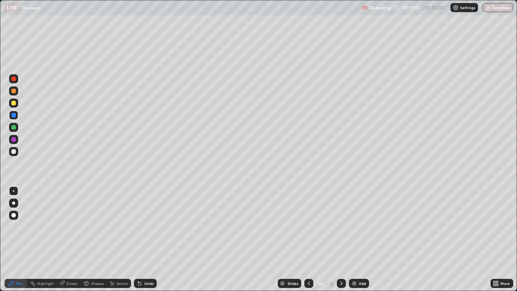
click at [100, 239] on div "Shapes" at bounding box center [97, 283] width 13 height 4
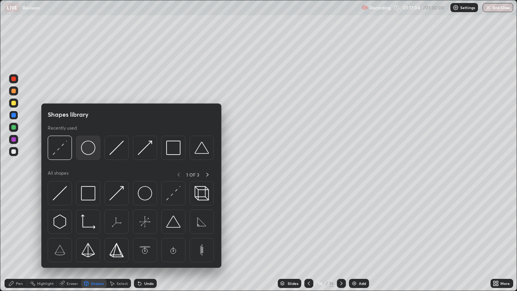
click at [86, 152] on img at bounding box center [88, 147] width 14 height 14
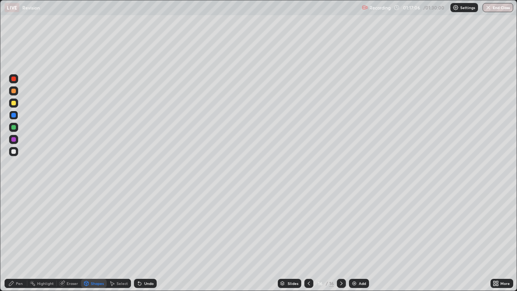
click at [16, 239] on div "Pen" at bounding box center [16, 282] width 23 height 9
click at [308, 239] on icon at bounding box center [309, 283] width 6 height 6
click at [354, 239] on img at bounding box center [354, 283] width 6 height 6
click at [93, 239] on div "Shapes" at bounding box center [97, 283] width 13 height 4
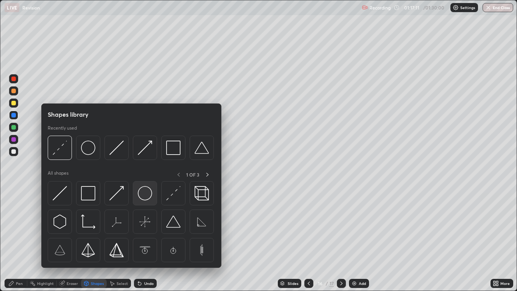
click at [143, 193] on img at bounding box center [145, 193] width 14 height 14
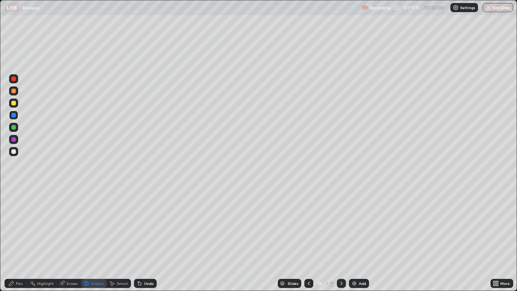
click at [12, 152] on div at bounding box center [13, 151] width 5 height 5
click at [98, 239] on div "Shapes" at bounding box center [97, 283] width 13 height 4
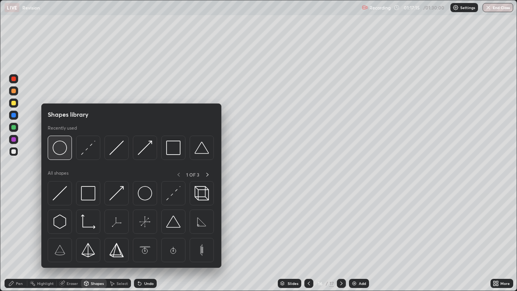
click at [57, 151] on img at bounding box center [60, 147] width 14 height 14
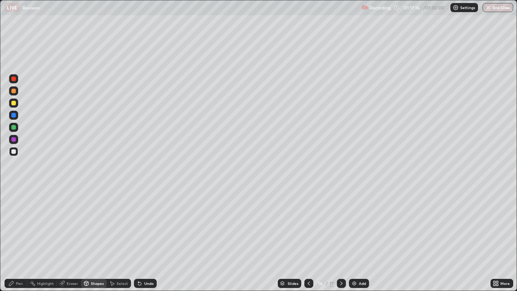
click at [12, 103] on div at bounding box center [13, 103] width 5 height 5
click at [94, 239] on div "Shapes" at bounding box center [97, 283] width 13 height 4
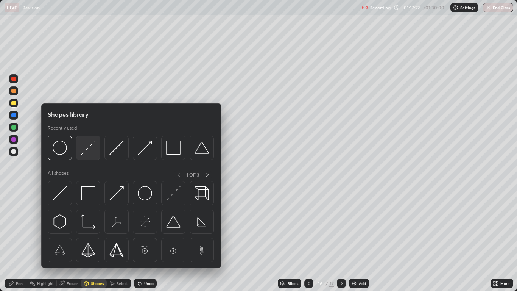
click at [83, 153] on img at bounding box center [88, 147] width 14 height 14
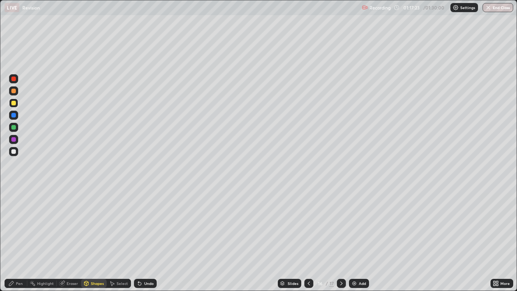
click at [14, 115] on div at bounding box center [13, 115] width 5 height 5
click at [14, 149] on div at bounding box center [13, 151] width 9 height 9
click at [138, 239] on icon at bounding box center [139, 283] width 3 height 3
click at [20, 239] on div "Pen" at bounding box center [19, 283] width 7 height 4
click at [14, 103] on div at bounding box center [13, 103] width 5 height 5
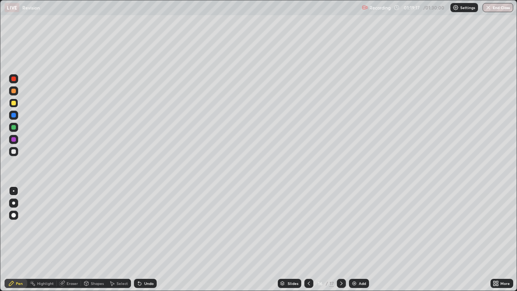
click at [15, 91] on div at bounding box center [13, 91] width 5 height 5
click at [14, 202] on div at bounding box center [13, 202] width 3 height 3
click at [95, 239] on div "Shapes" at bounding box center [97, 283] width 13 height 4
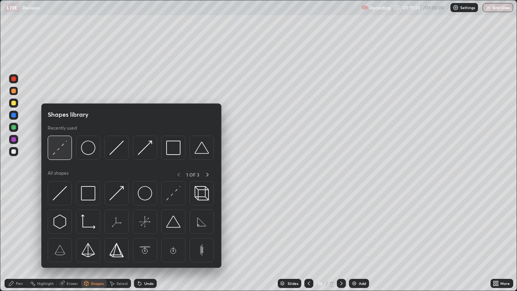
click at [57, 151] on img at bounding box center [60, 147] width 14 height 14
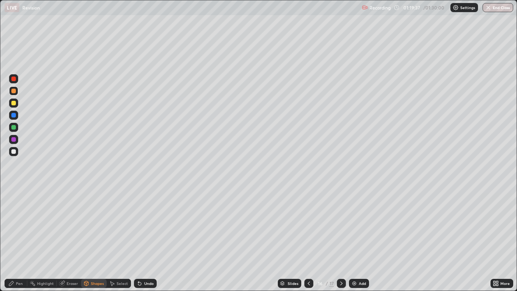
click at [16, 239] on div "Pen" at bounding box center [19, 283] width 7 height 4
click at [14, 150] on div at bounding box center [13, 151] width 5 height 5
click at [15, 194] on div at bounding box center [13, 190] width 9 height 9
click at [341, 239] on icon at bounding box center [341, 283] width 6 height 6
click at [14, 104] on div at bounding box center [13, 103] width 5 height 5
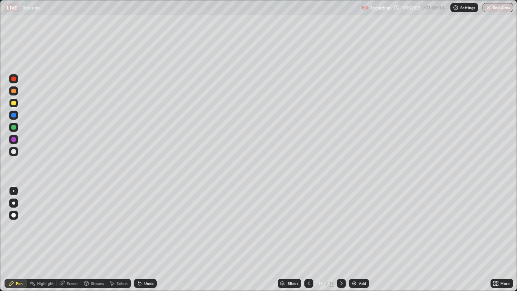
click at [355, 239] on img at bounding box center [354, 283] width 6 height 6
click at [144, 239] on div "Undo" at bounding box center [148, 283] width 9 height 4
click at [146, 239] on div "Undo" at bounding box center [148, 283] width 9 height 4
click at [143, 239] on div "Undo" at bounding box center [145, 282] width 23 height 9
click at [17, 151] on div at bounding box center [13, 151] width 9 height 9
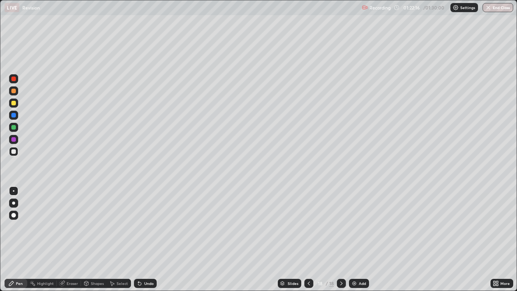
click at [308, 239] on icon at bounding box center [309, 283] width 6 height 6
click at [341, 239] on icon at bounding box center [341, 283] width 6 height 6
click at [16, 104] on div at bounding box center [13, 103] width 5 height 5
click at [144, 239] on div "Undo" at bounding box center [145, 282] width 23 height 9
click at [75, 239] on div "Eraser" at bounding box center [72, 283] width 11 height 4
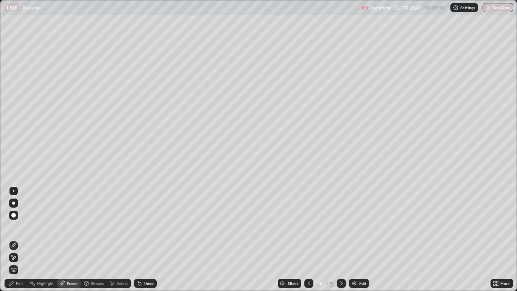
click at [19, 239] on div "Pen" at bounding box center [16, 282] width 23 height 9
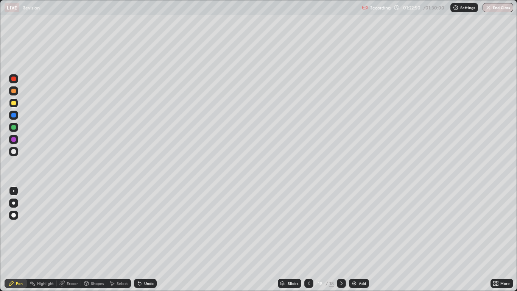
click at [308, 239] on icon at bounding box center [309, 283] width 6 height 6
click at [305, 239] on div at bounding box center [308, 282] width 9 height 9
click at [337, 239] on div at bounding box center [341, 282] width 9 height 15
click at [341, 239] on icon at bounding box center [341, 283] width 6 height 6
click at [17, 151] on div at bounding box center [13, 151] width 9 height 9
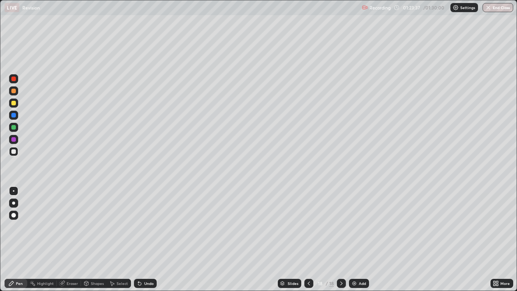
click at [16, 104] on div at bounding box center [13, 102] width 9 height 9
click at [14, 154] on div at bounding box center [13, 151] width 9 height 9
click at [15, 104] on div at bounding box center [13, 103] width 5 height 5
click at [307, 239] on div at bounding box center [308, 282] width 9 height 15
click at [308, 239] on div at bounding box center [308, 282] width 9 height 9
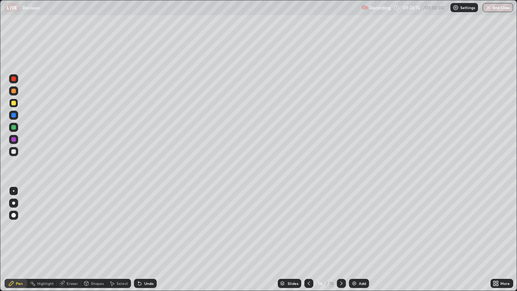
click at [337, 239] on div at bounding box center [341, 282] width 9 height 9
click at [339, 239] on div at bounding box center [341, 282] width 9 height 9
click at [15, 117] on div at bounding box center [13, 115] width 5 height 5
click at [15, 153] on div at bounding box center [13, 151] width 5 height 5
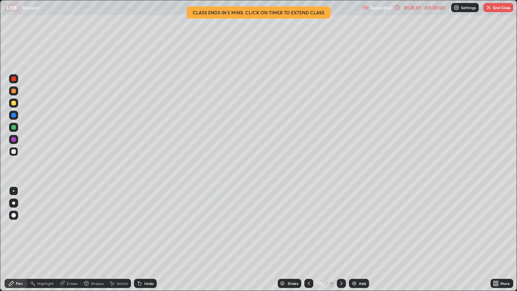
click at [308, 239] on div at bounding box center [308, 282] width 9 height 9
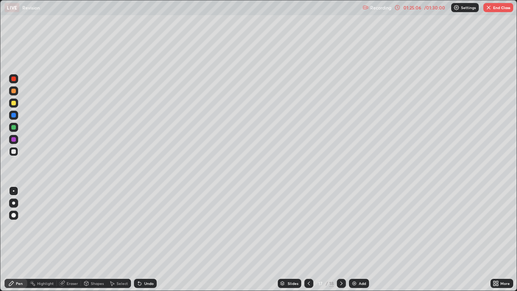
click at [339, 239] on div at bounding box center [341, 282] width 9 height 9
click at [494, 8] on button "End Class" at bounding box center [498, 7] width 30 height 9
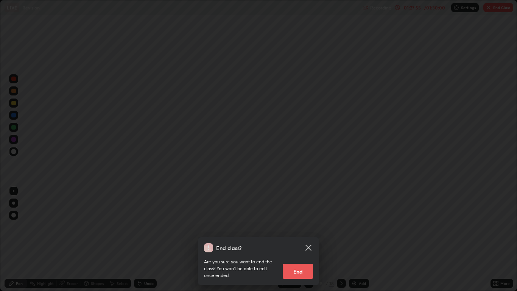
click at [300, 239] on button "End" at bounding box center [298, 270] width 30 height 15
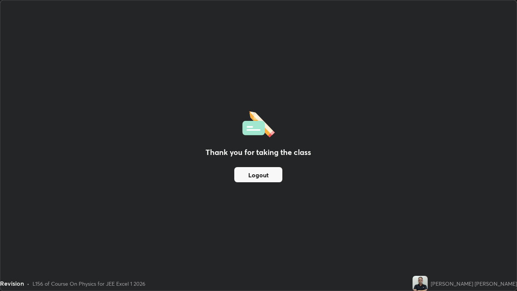
click at [276, 172] on button "Logout" at bounding box center [258, 174] width 48 height 15
